Goal: Check status: Check status

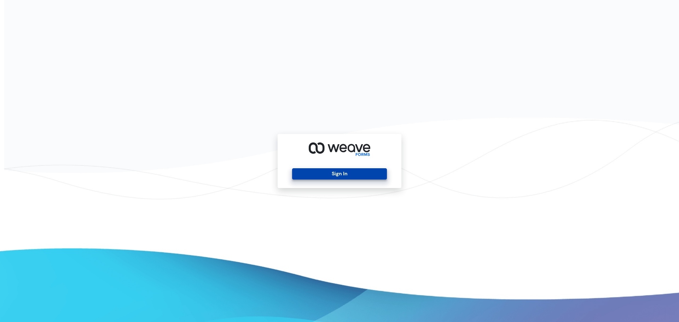
click at [339, 169] on button "Sign In" at bounding box center [339, 173] width 94 height 11
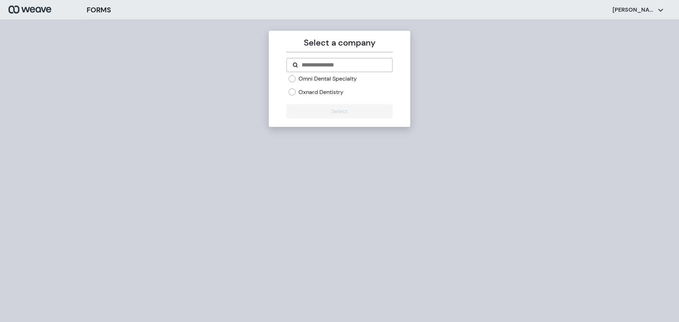
click at [322, 94] on label "Oxnard Dentistry" at bounding box center [320, 92] width 45 height 8
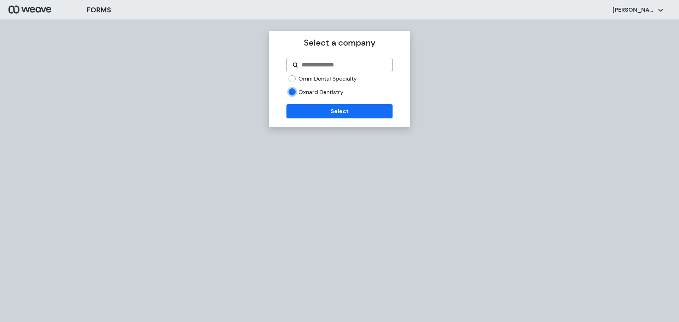
click at [324, 102] on form "Omni Dental Specialty Oxnard Dentistry Select" at bounding box center [339, 88] width 106 height 60
click at [323, 107] on button "Select" at bounding box center [339, 111] width 106 height 14
